Goal: Information Seeking & Learning: Understand process/instructions

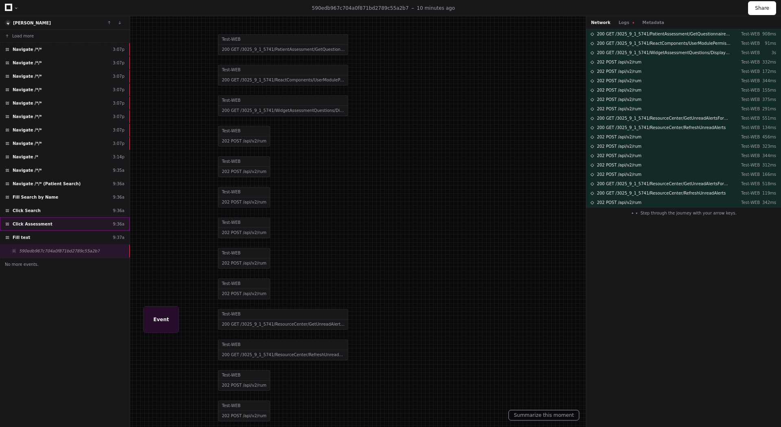
click at [39, 228] on div "Click Assessment 9:36a" at bounding box center [65, 223] width 130 height 13
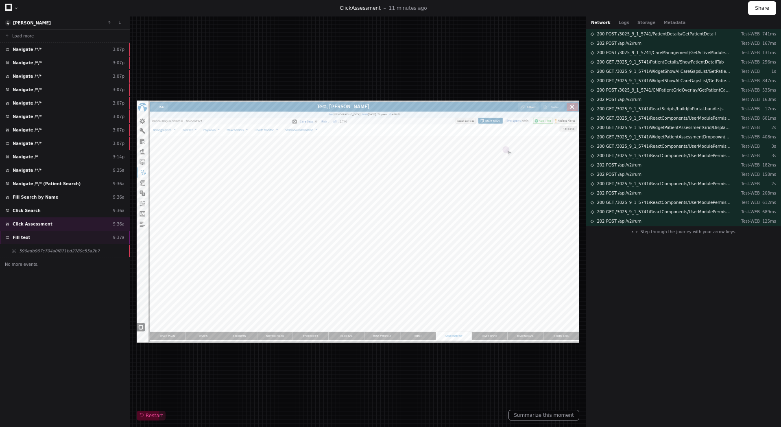
click at [39, 239] on div "Fill text 9:37a" at bounding box center [65, 237] width 130 height 13
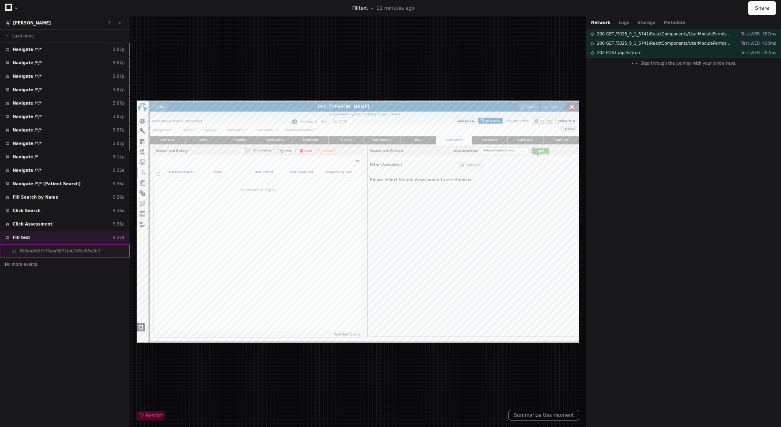
click at [52, 250] on span "590edb967c704a0f871bd2789c55a2b7" at bounding box center [59, 251] width 81 height 6
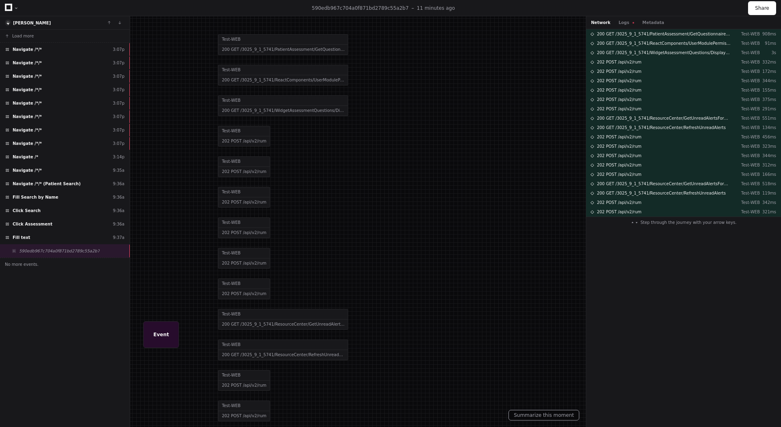
click at [302, 111] on div at bounding box center [390, 213] width 781 height 427
click at [242, 102] on div at bounding box center [390, 213] width 781 height 427
click at [235, 112] on div at bounding box center [390, 213] width 781 height 427
click at [714, 53] on span "200 GET /3025_9_1_5741/WidgetAssessmentQuestions/DisplayWidgetAssessmentQuestio…" at bounding box center [664, 53] width 134 height 6
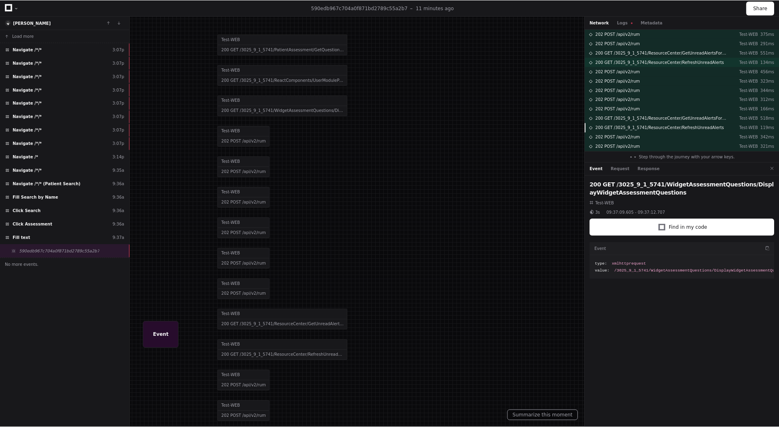
scroll to position [68, 0]
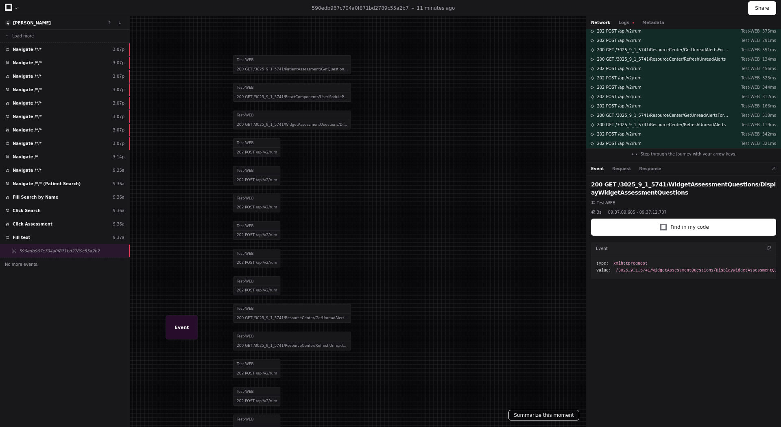
click at [554, 414] on button "Summarize this moment" at bounding box center [543, 414] width 71 height 11
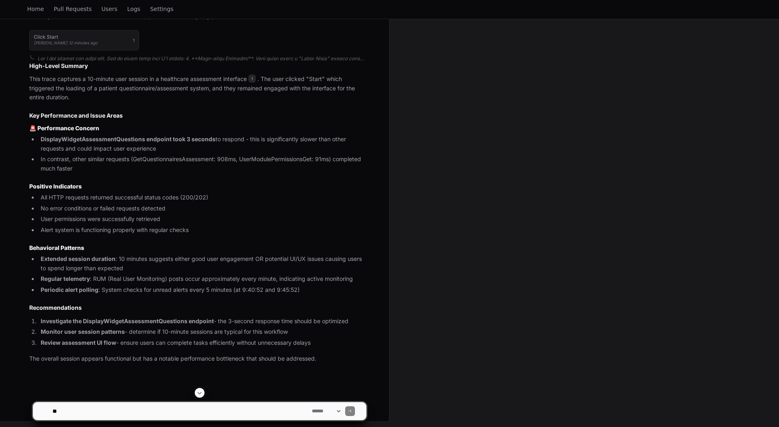
scroll to position [262, 0]
click at [188, 409] on textarea at bounding box center [180, 411] width 259 height 18
click at [160, 410] on textarea at bounding box center [180, 411] width 259 height 18
type textarea "**********"
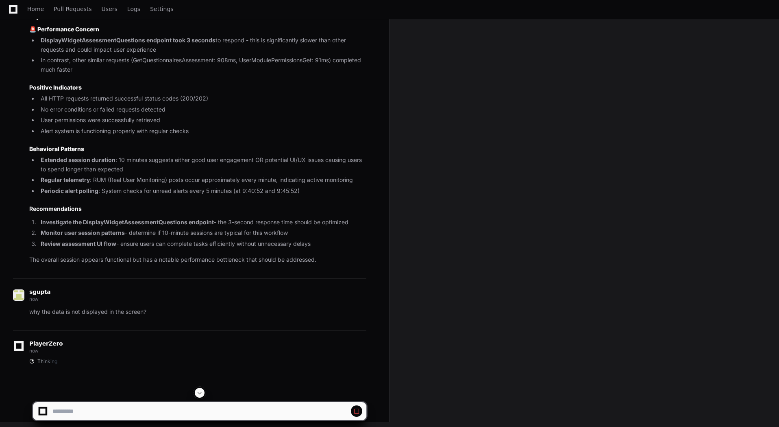
scroll to position [362, 0]
